Goal: Find specific page/section: Find specific page/section

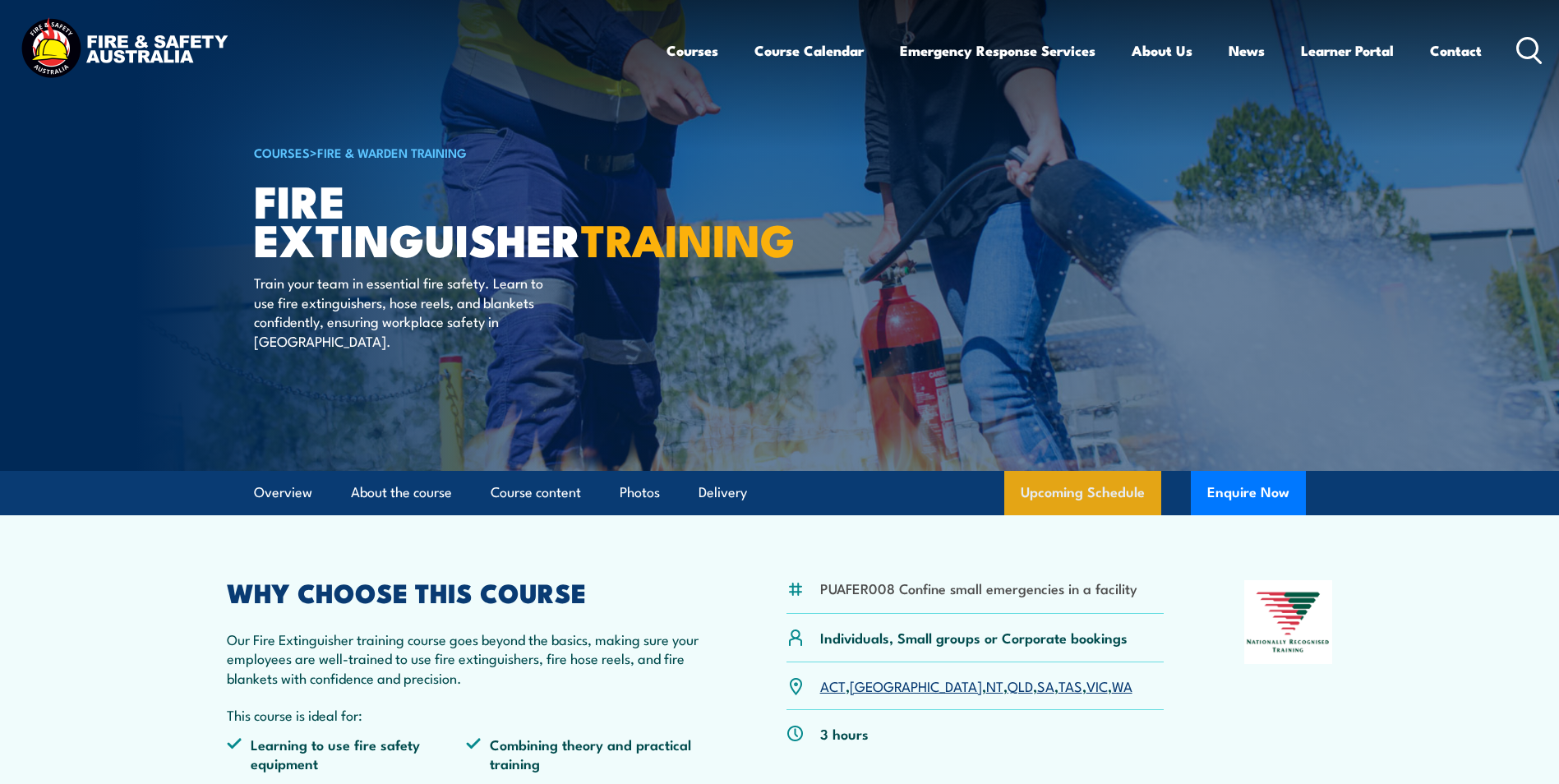
click at [1095, 492] on link "Upcoming Schedule" at bounding box center [1082, 492] width 157 height 44
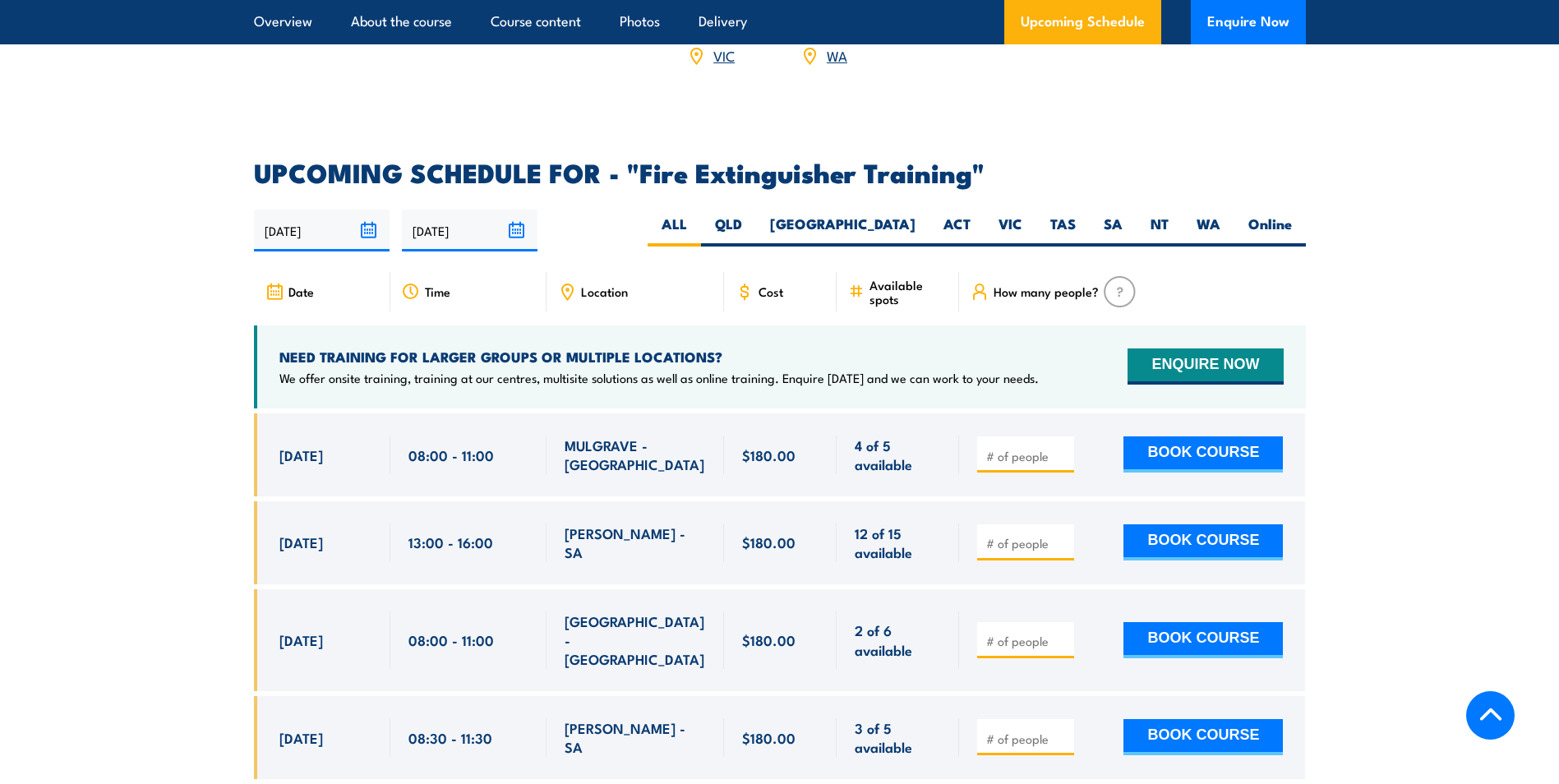
scroll to position [2593, 0]
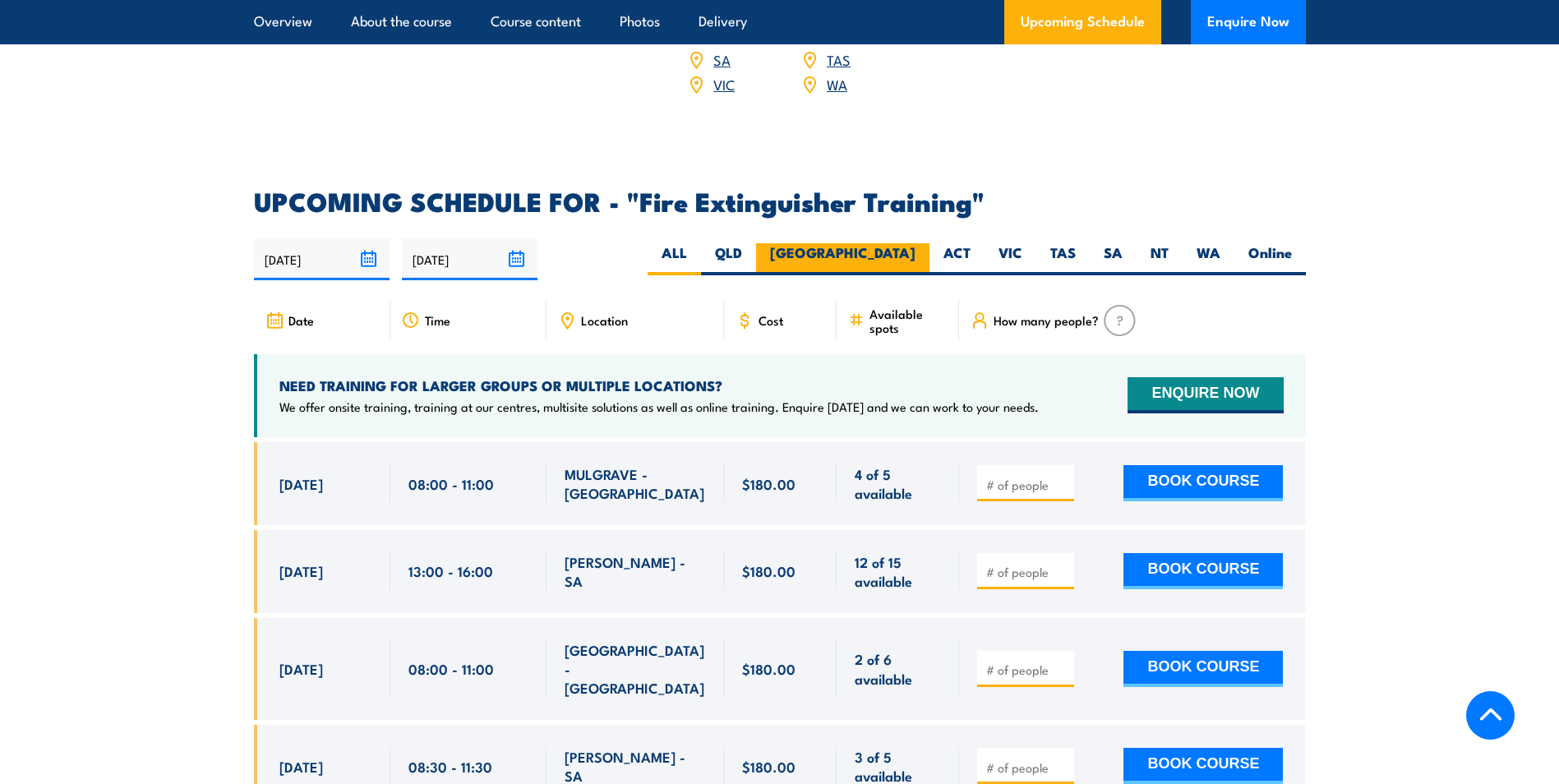
click at [899, 243] on label "[GEOGRAPHIC_DATA]" at bounding box center [842, 259] width 173 height 32
click at [916, 243] on input "[GEOGRAPHIC_DATA]" at bounding box center [921, 248] width 10 height 10
radio input "true"
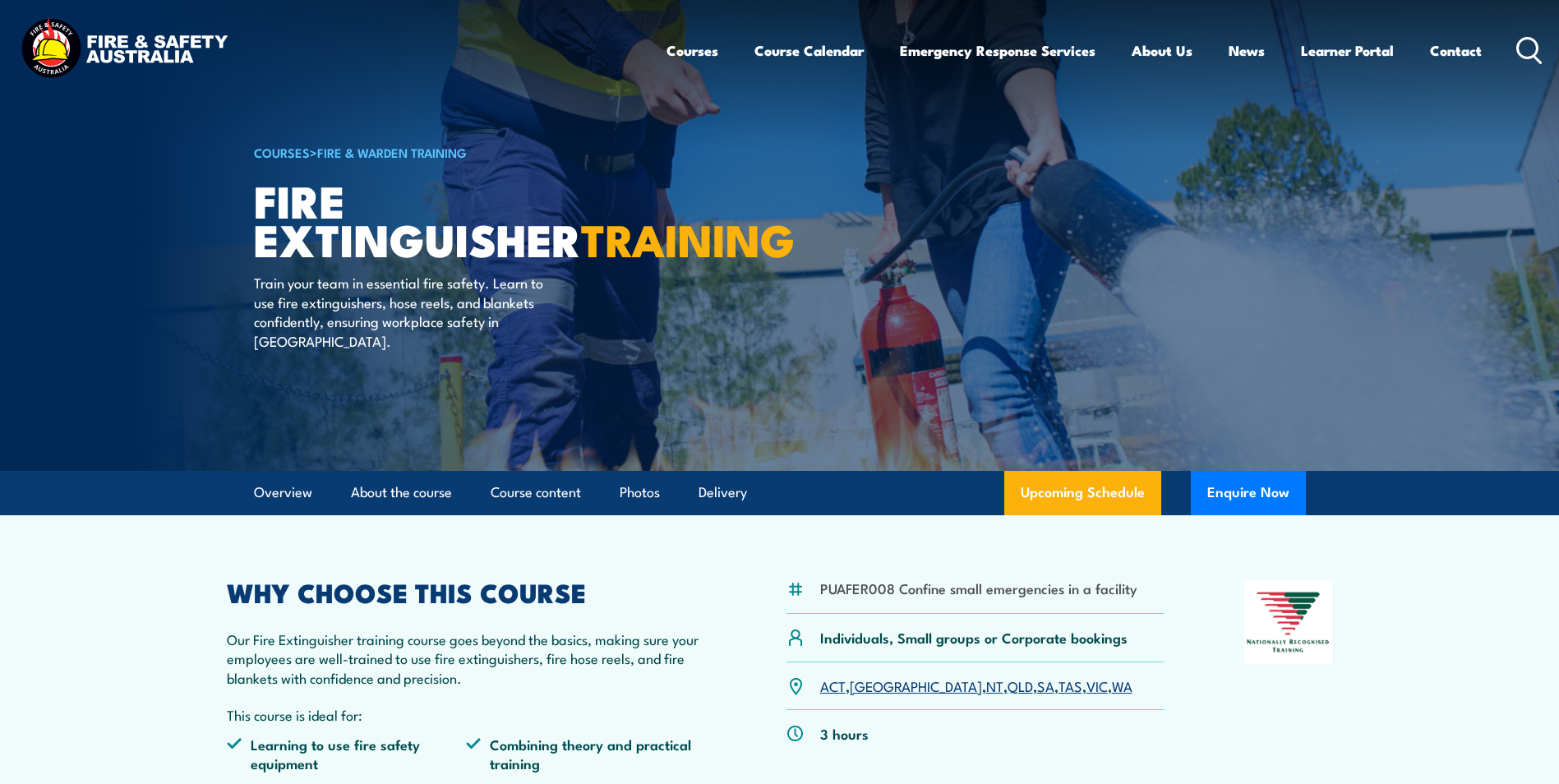
click at [132, 47] on img at bounding box center [124, 50] width 216 height 71
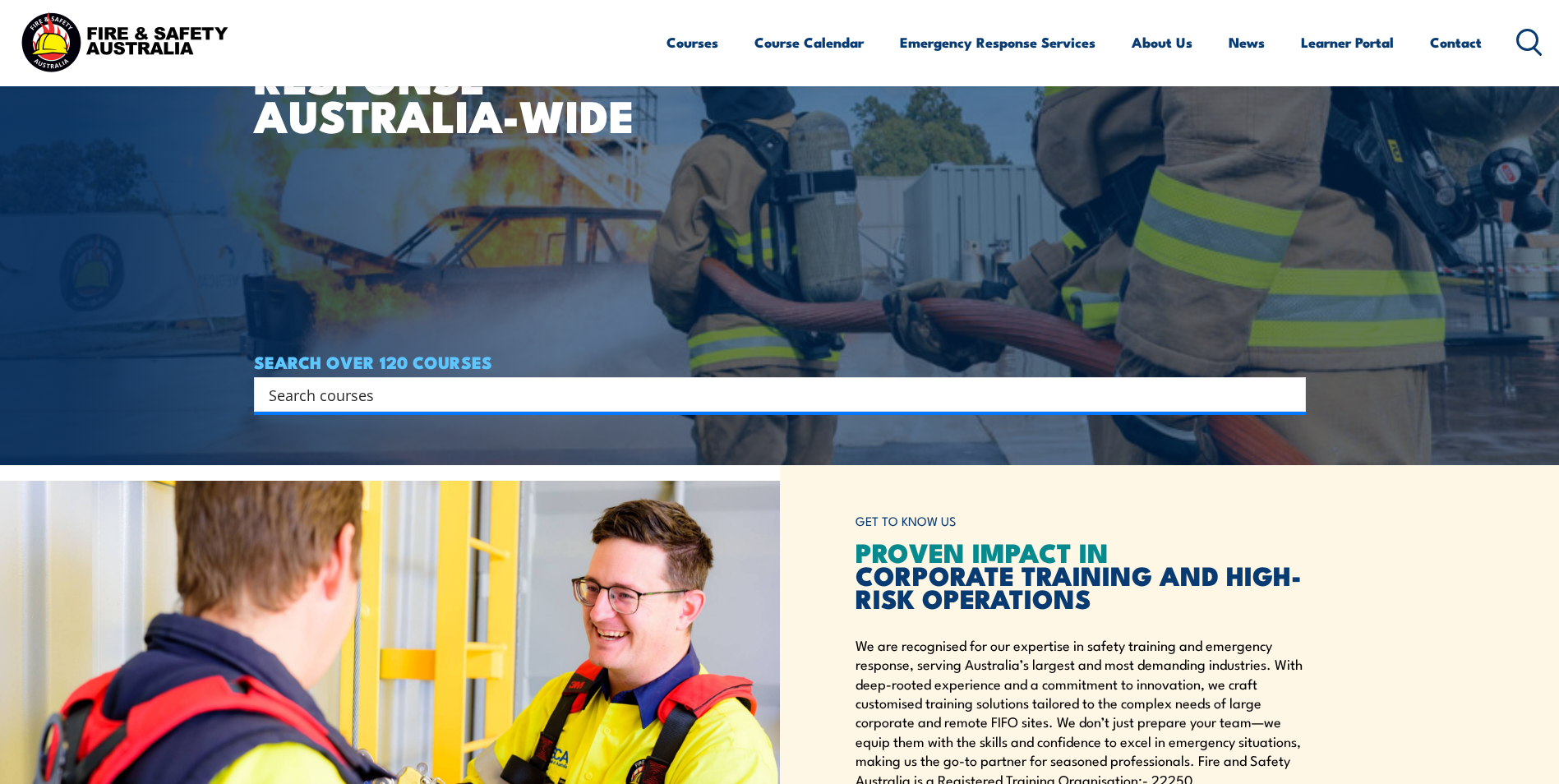
scroll to position [329, 0]
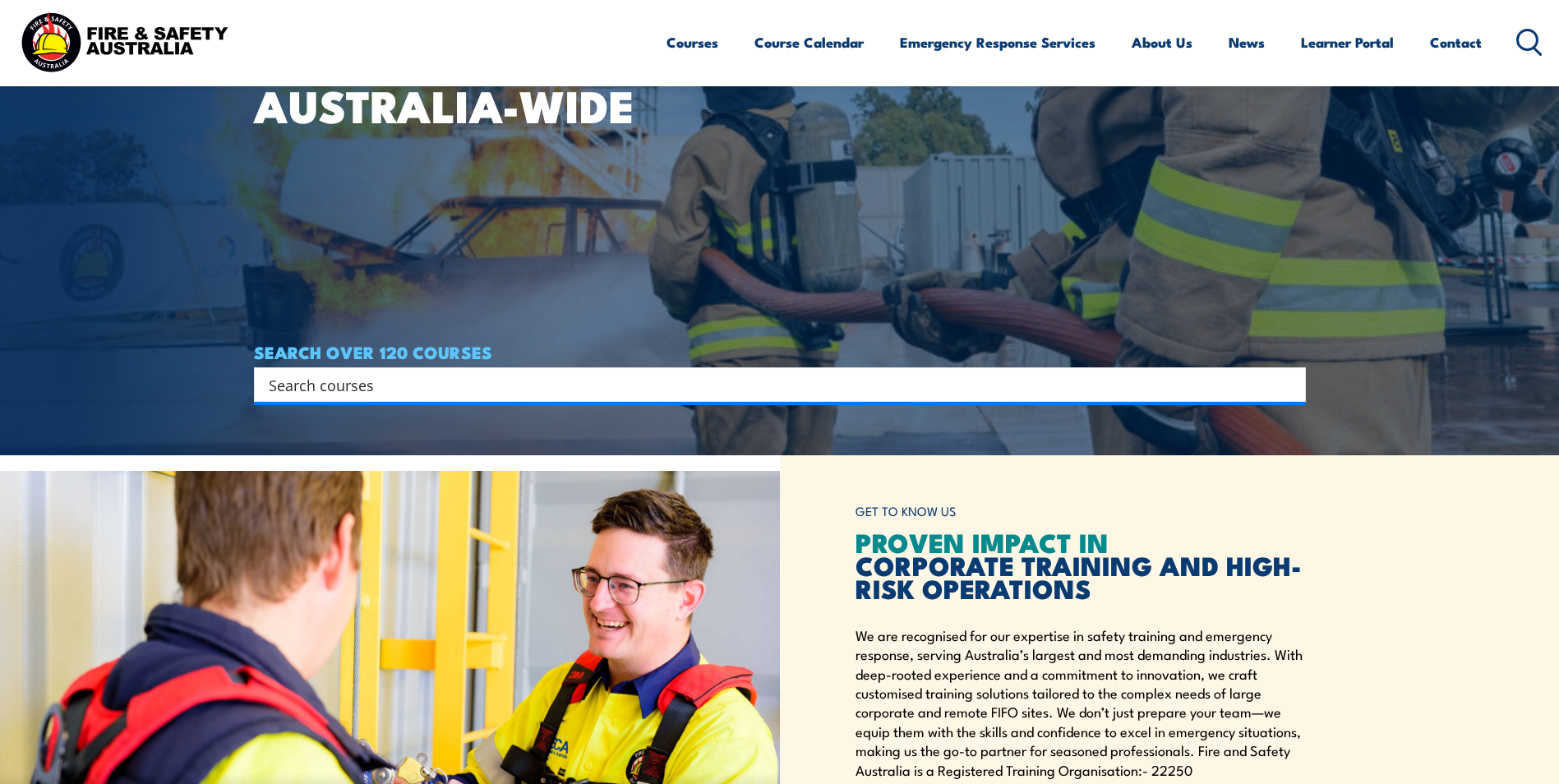
click at [802, 391] on input "Search input" at bounding box center [769, 384] width 1001 height 24
paste input "PUAEQU001"
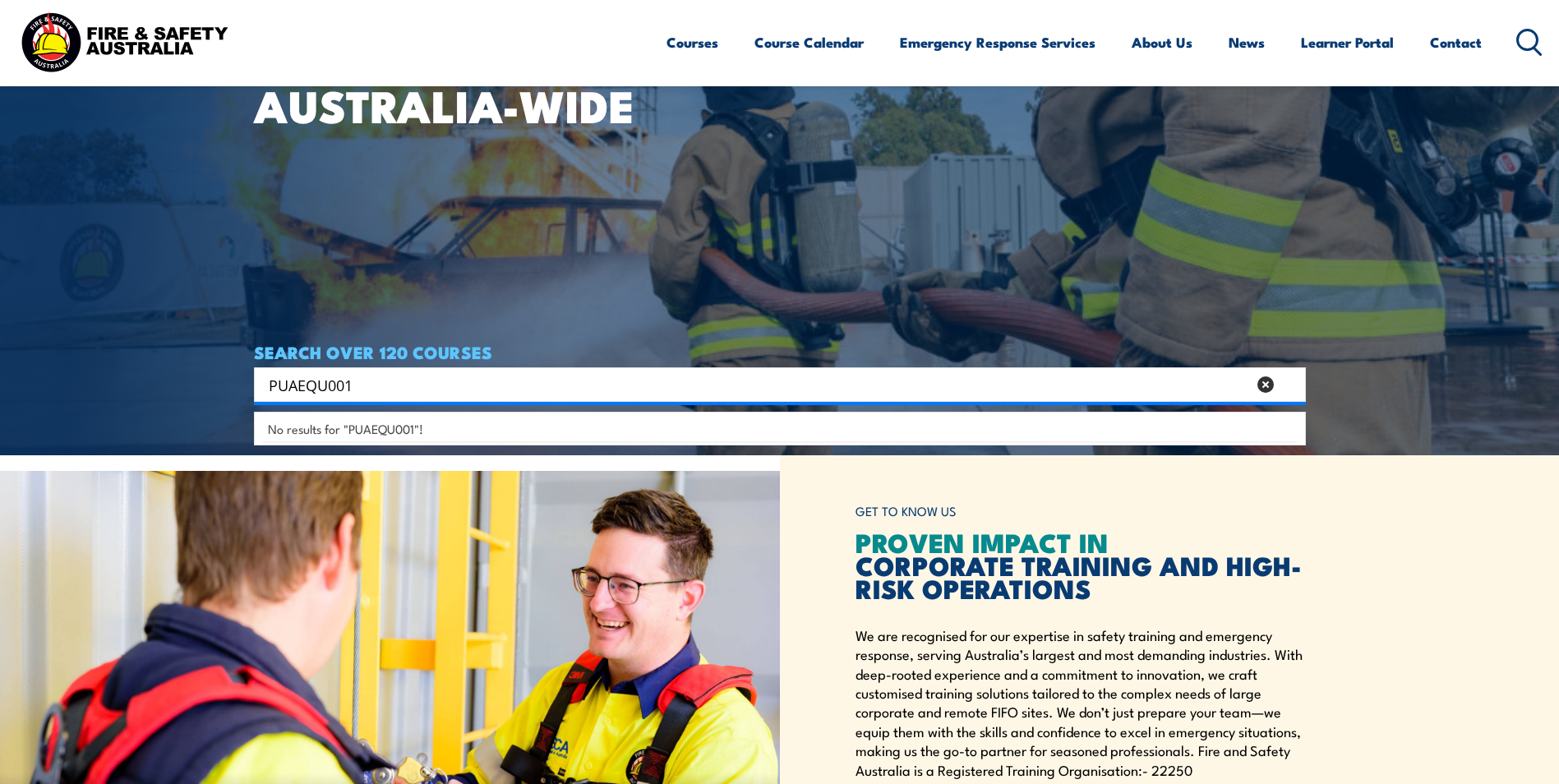
click at [521, 384] on input "PUAEQU001" at bounding box center [757, 384] width 978 height 24
type input "P"
type input "height"
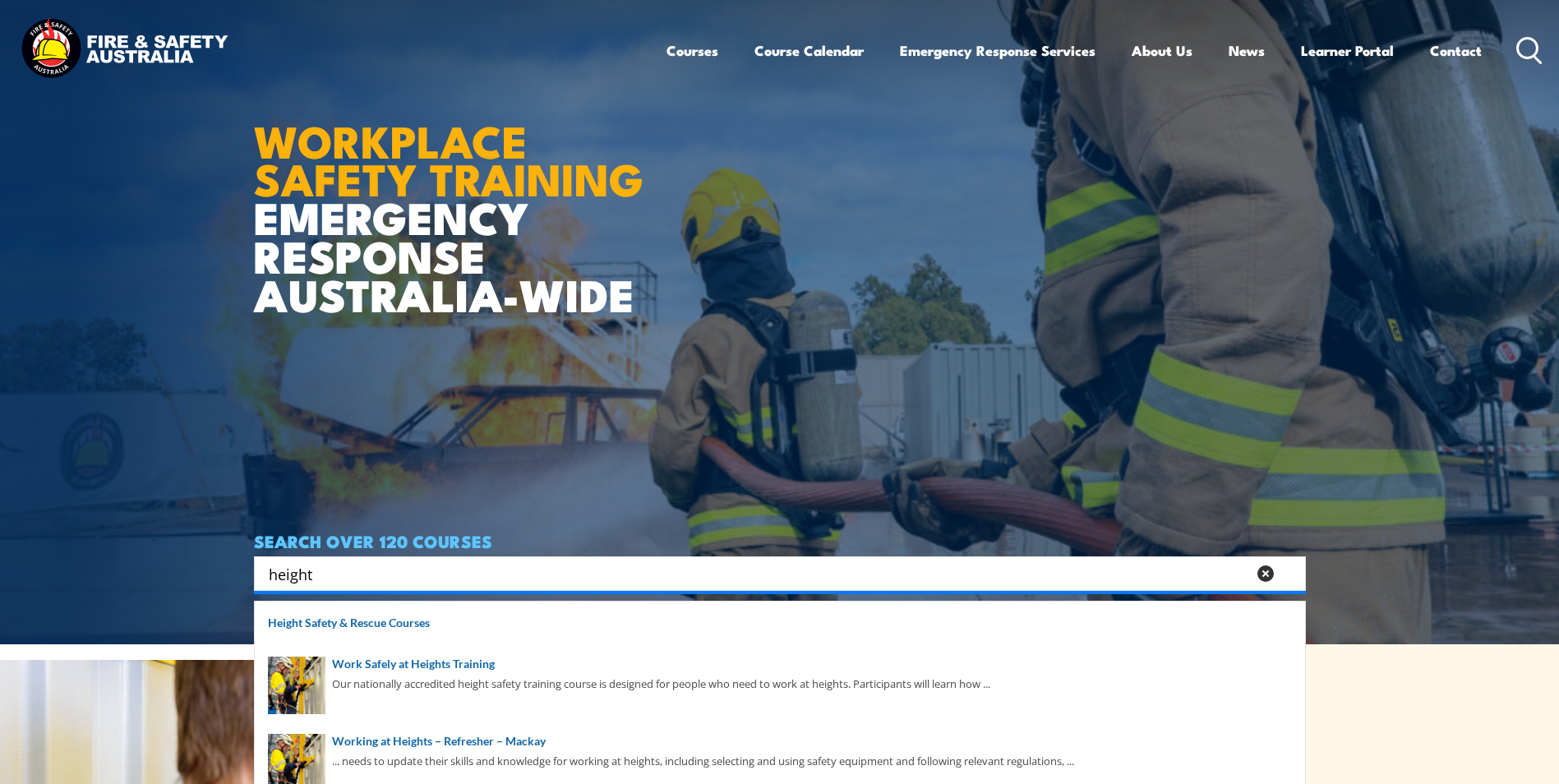
scroll to position [0, 0]
